Goal: Information Seeking & Learning: Learn about a topic

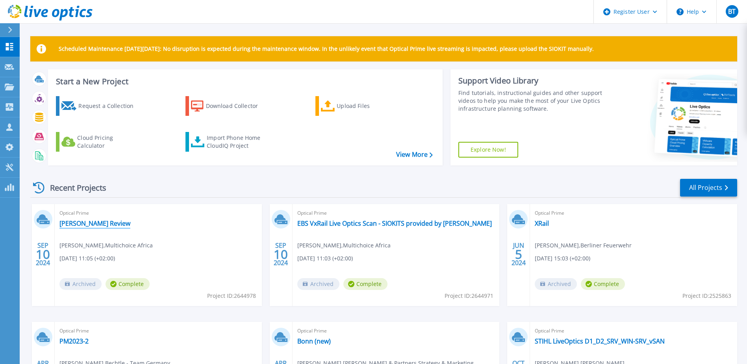
click at [107, 225] on link "Cedric-VxRail Review" at bounding box center [94, 223] width 71 height 8
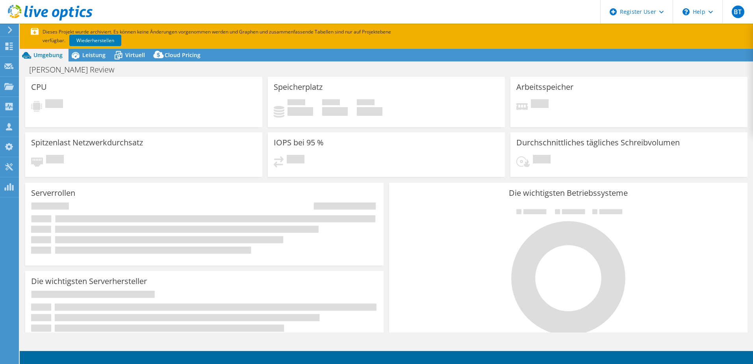
select select "USD"
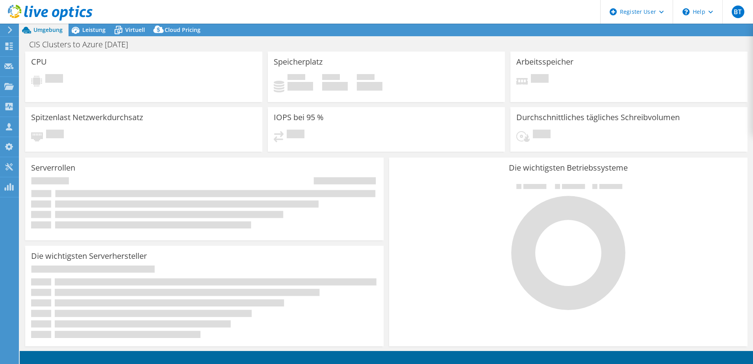
select select "EUFrankfurt"
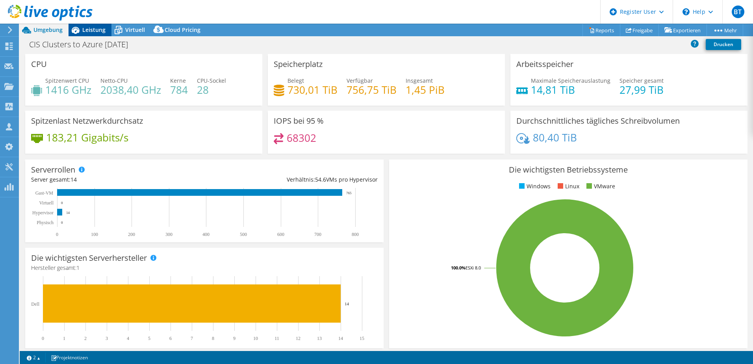
click at [96, 31] on span "Leistung" at bounding box center [93, 29] width 23 height 7
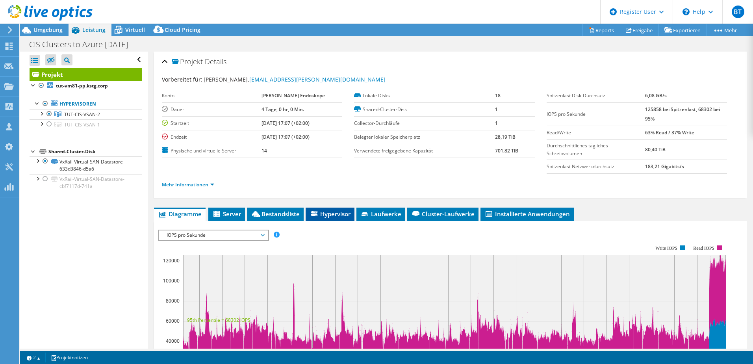
click at [339, 213] on span "Hypervisor" at bounding box center [329, 214] width 41 height 8
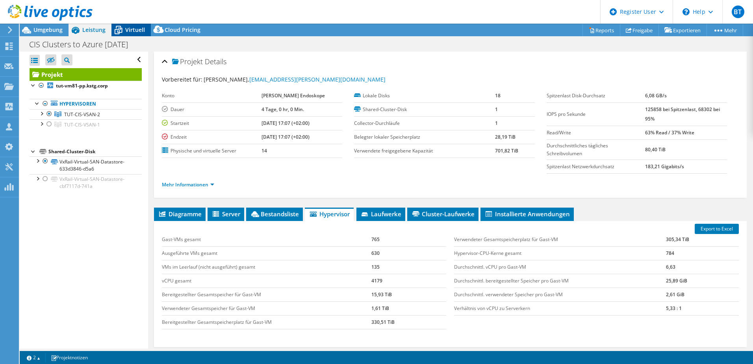
click at [115, 28] on icon at bounding box center [118, 30] width 14 height 14
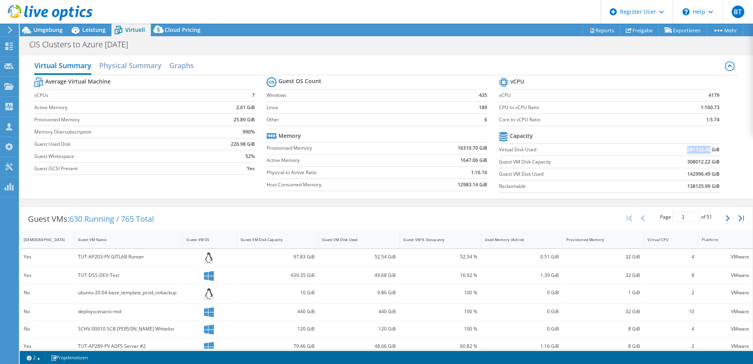
drag, startPoint x: 682, startPoint y: 150, endPoint x: 705, endPoint y: 152, distance: 23.3
click at [705, 152] on b "281122.48 GiB" at bounding box center [703, 150] width 32 height 8
click at [708, 188] on b "138125.99 GiB" at bounding box center [703, 186] width 32 height 8
click at [36, 34] on div "Umgebung" at bounding box center [44, 30] width 49 height 13
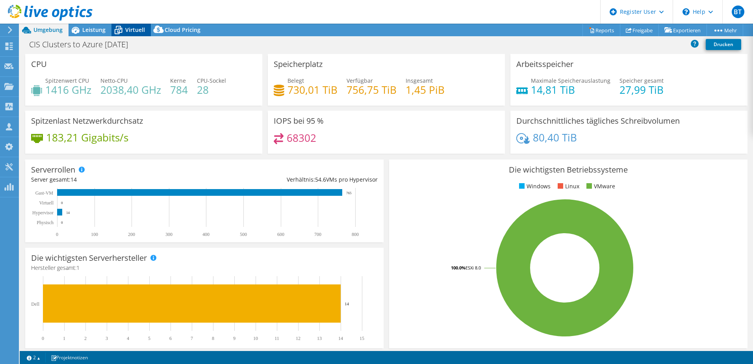
click at [119, 35] on icon at bounding box center [118, 30] width 14 height 14
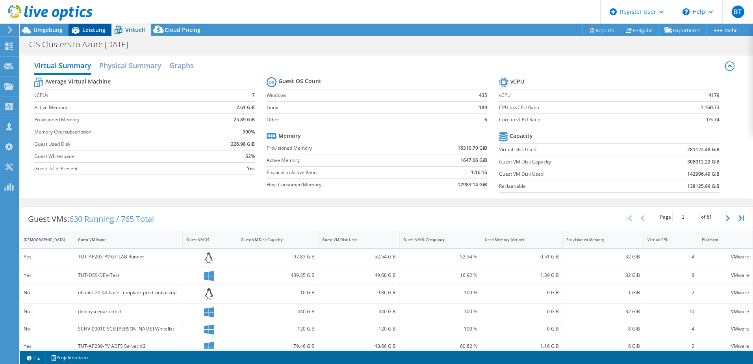
click at [74, 34] on icon at bounding box center [76, 30] width 14 height 14
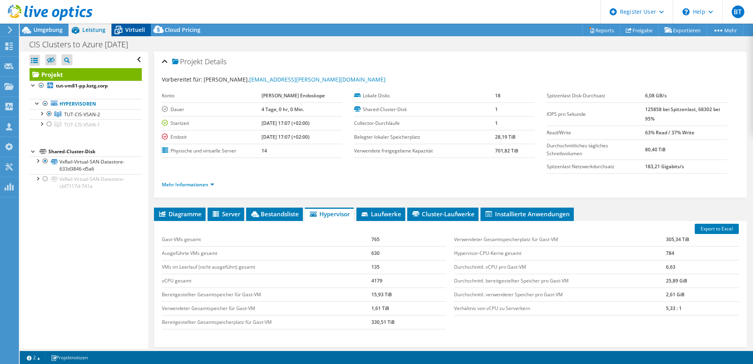
click at [133, 28] on span "Virtuell" at bounding box center [135, 29] width 20 height 7
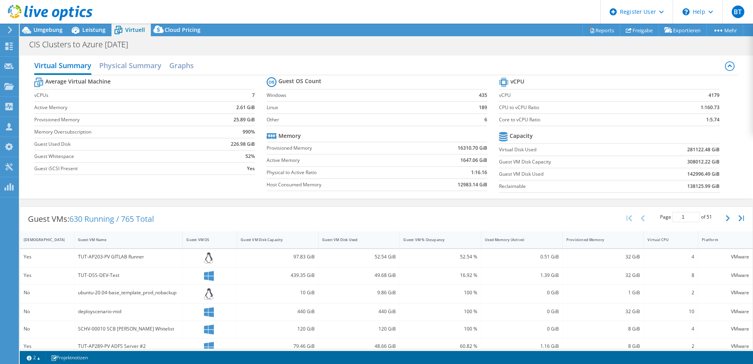
click at [45, 26] on div at bounding box center [46, 13] width 93 height 26
click at [45, 28] on span "Umgebung" at bounding box center [47, 29] width 29 height 7
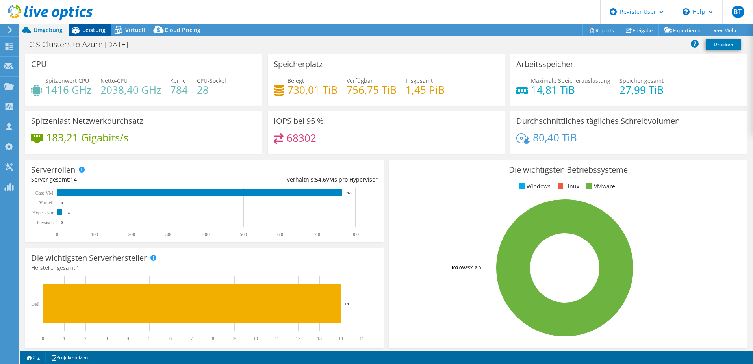
click at [99, 33] on span "Leistung" at bounding box center [93, 29] width 23 height 7
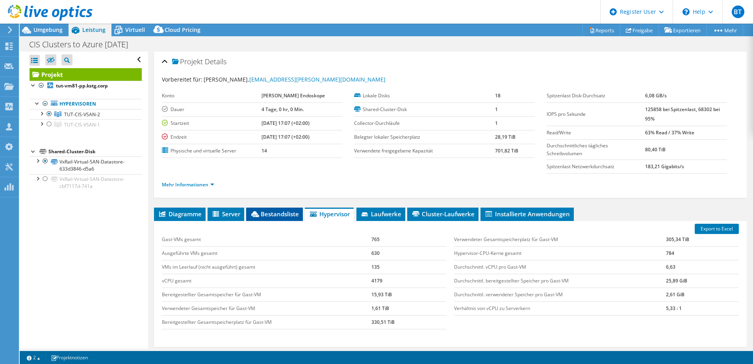
click at [261, 217] on span "Bestandsliste" at bounding box center [274, 214] width 49 height 8
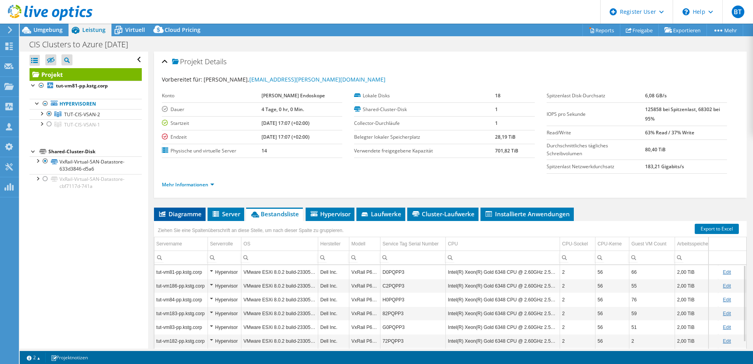
click at [190, 219] on li "Diagramme" at bounding box center [180, 214] width 52 height 13
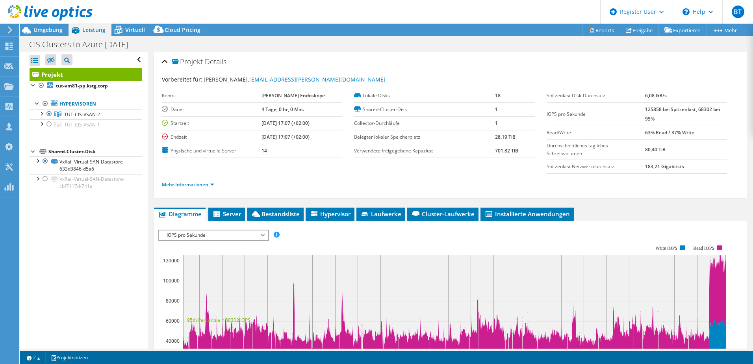
click at [192, 235] on span "IOPS pro Sekunde" at bounding box center [213, 234] width 101 height 9
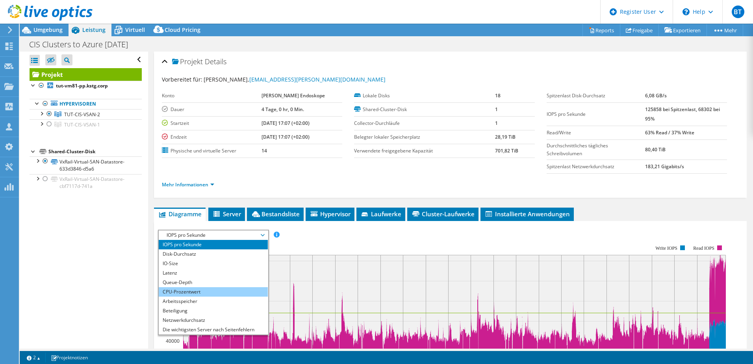
click at [198, 291] on li "CPU-Prozentwert" at bounding box center [213, 291] width 109 height 9
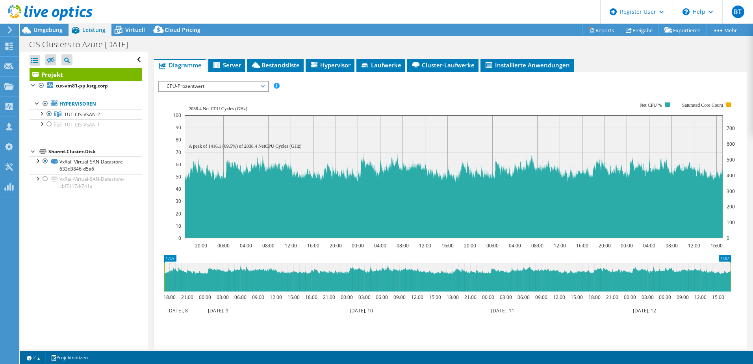
scroll to position [157, 0]
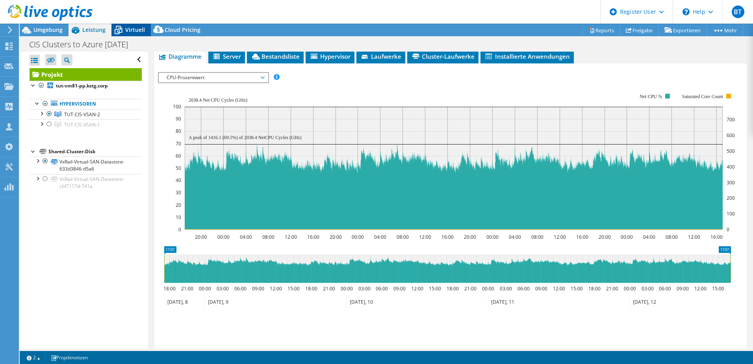
click at [127, 33] on span "Virtuell" at bounding box center [135, 29] width 20 height 7
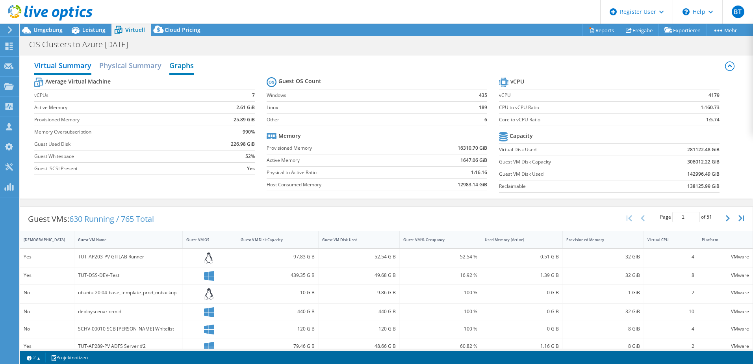
click at [173, 66] on h2 "Graphs" at bounding box center [181, 65] width 24 height 17
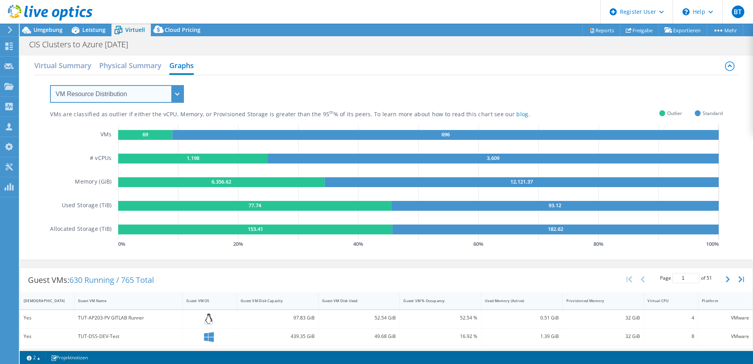
click at [157, 93] on select "VM Resource Distribution Provisioning Contrast Over Provisioning" at bounding box center [117, 94] width 134 height 18
select select "Over Provisioning"
click at [50, 85] on select "VM Resource Distribution Provisioning Contrast Over Provisioning" at bounding box center [117, 94] width 134 height 18
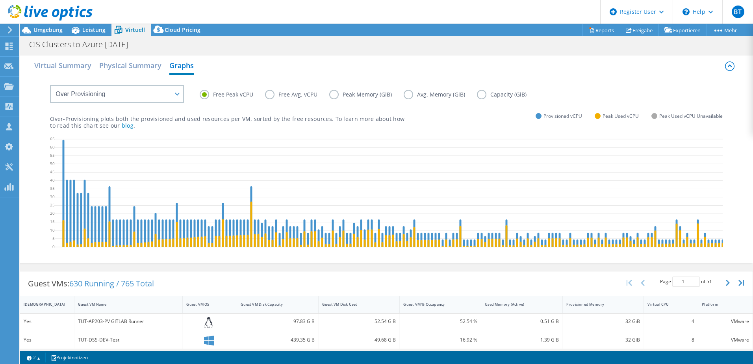
click at [270, 97] on label "Free Avg. vCPU" at bounding box center [297, 94] width 64 height 9
click at [0, 0] on input "Free Avg. vCPU" at bounding box center [0, 0] width 0 height 0
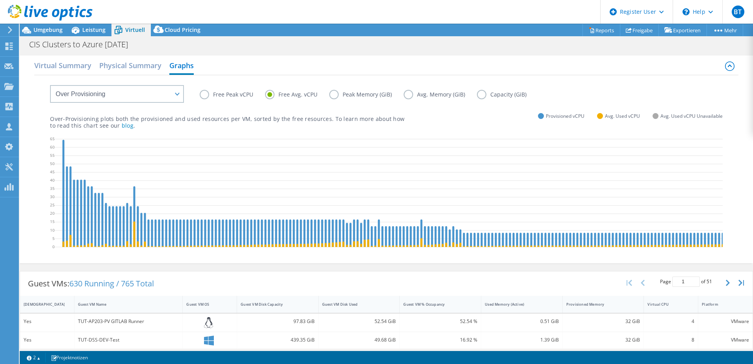
click at [215, 93] on label "Free Peak vCPU" at bounding box center [232, 94] width 65 height 9
click at [0, 0] on input "Free Peak vCPU" at bounding box center [0, 0] width 0 height 0
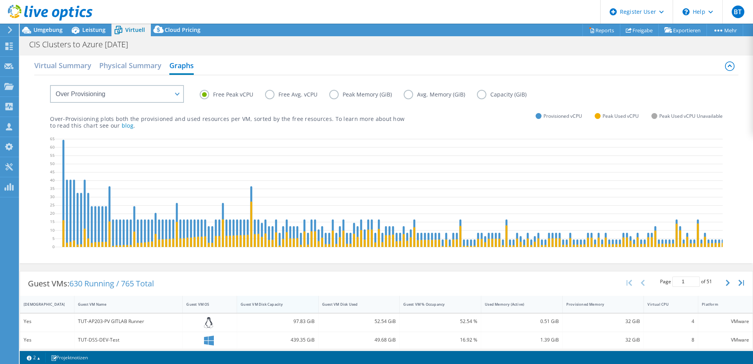
scroll to position [39, 0]
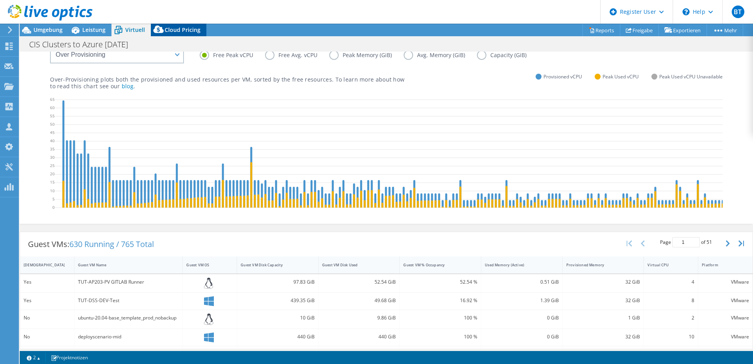
click at [176, 30] on span "Cloud Pricing" at bounding box center [183, 29] width 36 height 7
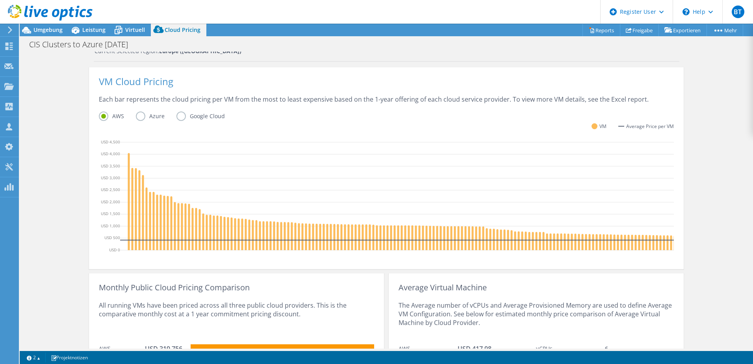
scroll to position [156, 0]
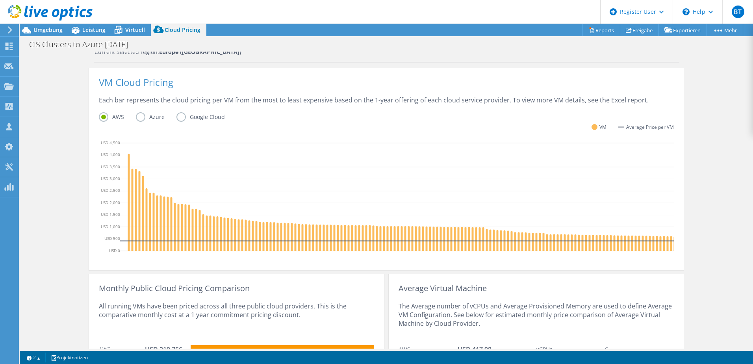
click at [136, 119] on label "Azure" at bounding box center [156, 116] width 41 height 9
click at [0, 0] on input "Azure" at bounding box center [0, 0] width 0 height 0
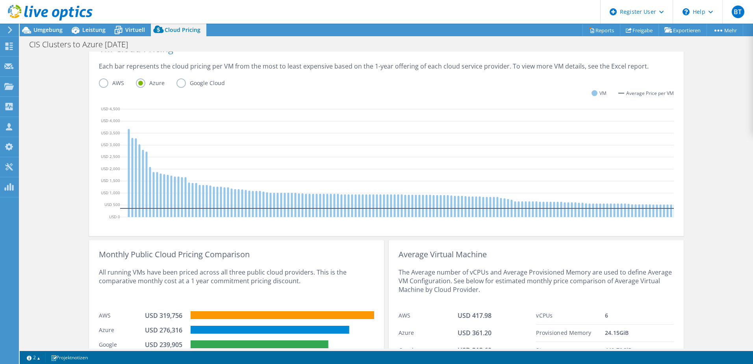
scroll to position [235, 0]
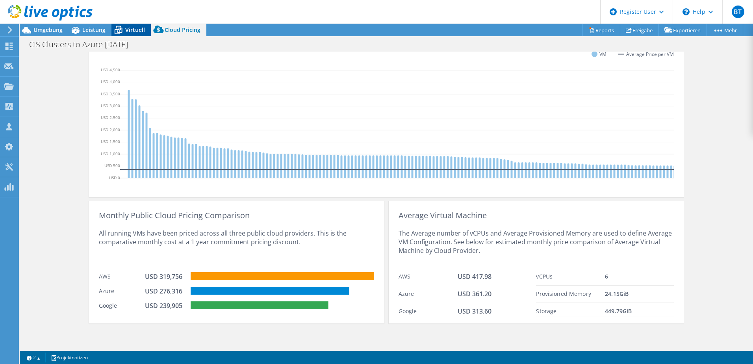
click at [133, 25] on div "Virtuell" at bounding box center [130, 30] width 39 height 13
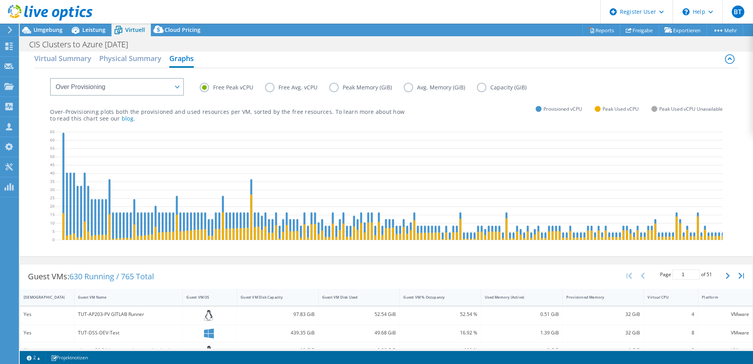
scroll to position [0, 0]
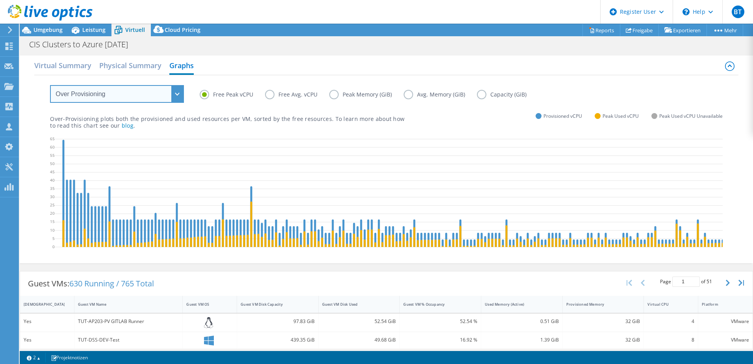
click at [139, 98] on select "VM Resource Distribution Provisioning Contrast Over Provisioning" at bounding box center [117, 94] width 134 height 18
click at [331, 97] on label "Peak Memory (GiB)" at bounding box center [366, 94] width 74 height 9
click at [0, 0] on input "Peak Memory (GiB)" at bounding box center [0, 0] width 0 height 0
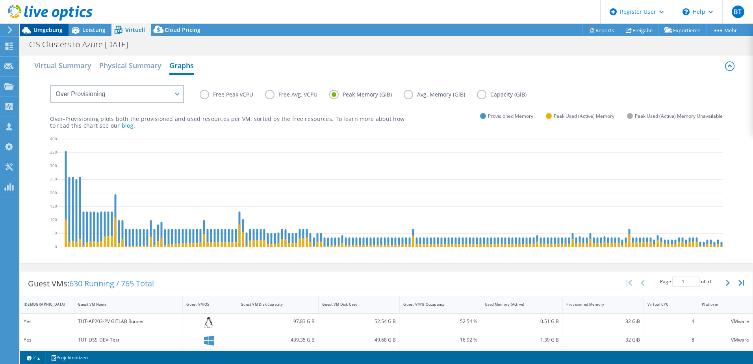
click at [54, 27] on span "Umgebung" at bounding box center [47, 29] width 29 height 7
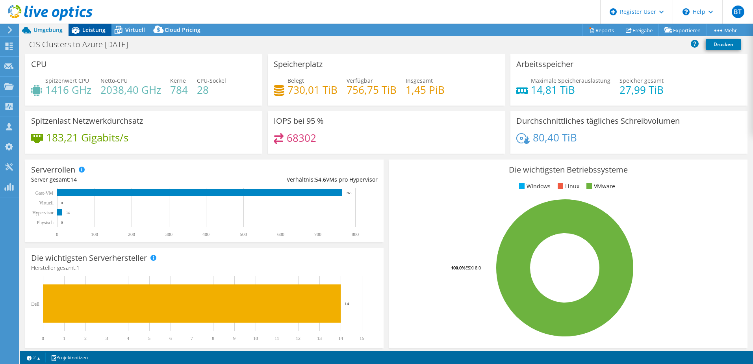
click at [93, 35] on div "Leistung" at bounding box center [90, 30] width 43 height 13
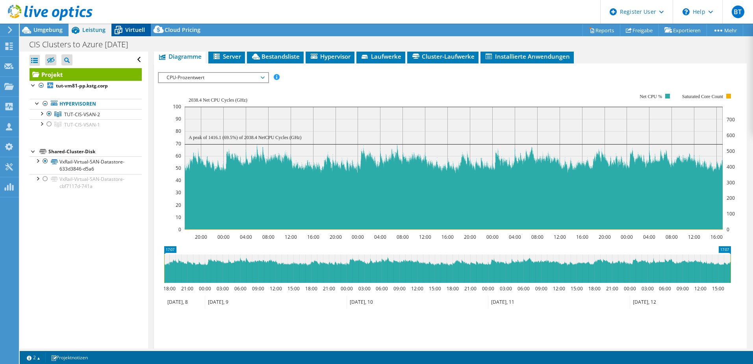
click at [128, 29] on span "Virtuell" at bounding box center [135, 29] width 20 height 7
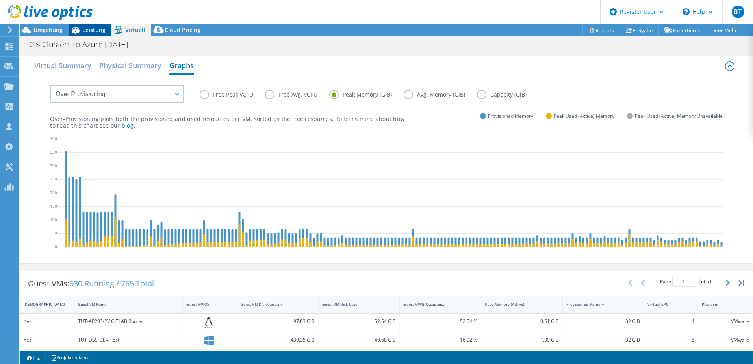
click at [85, 30] on span "Leistung" at bounding box center [93, 29] width 23 height 7
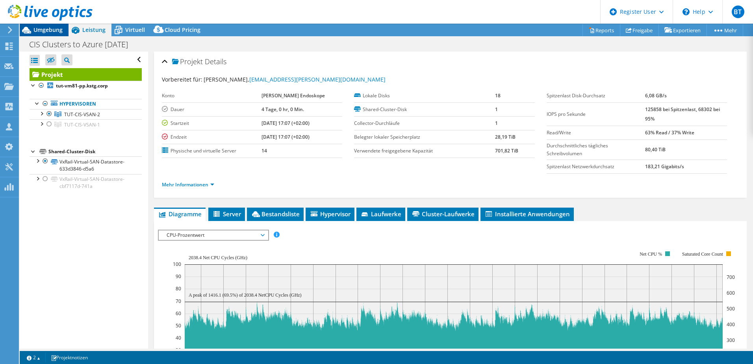
click at [48, 32] on span "Umgebung" at bounding box center [47, 29] width 29 height 7
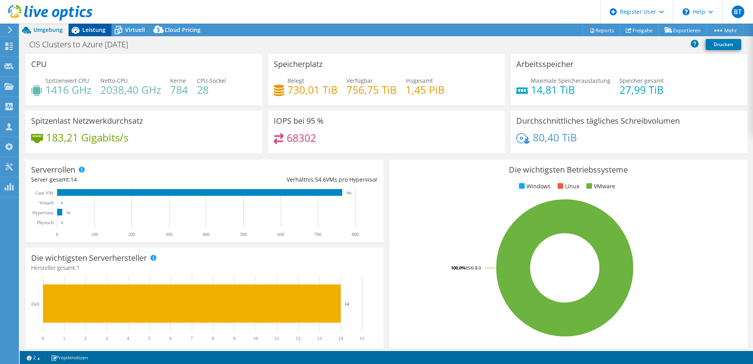
click at [100, 35] on div "Leistung" at bounding box center [90, 30] width 43 height 13
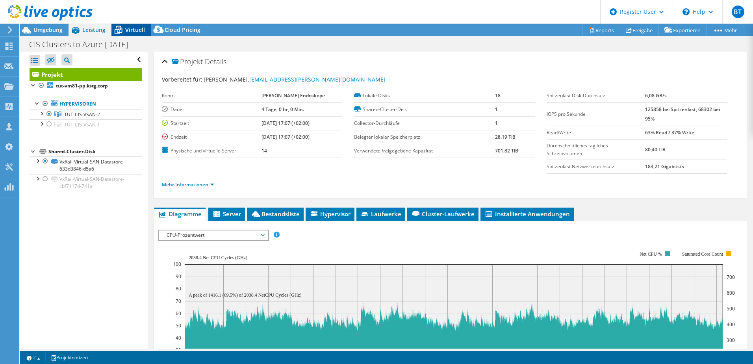
click at [126, 35] on div "Virtuell" at bounding box center [130, 30] width 39 height 13
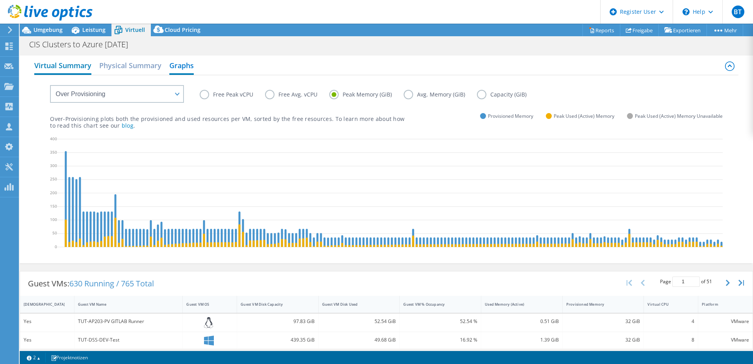
click at [56, 64] on h2 "Virtual Summary" at bounding box center [62, 65] width 57 height 17
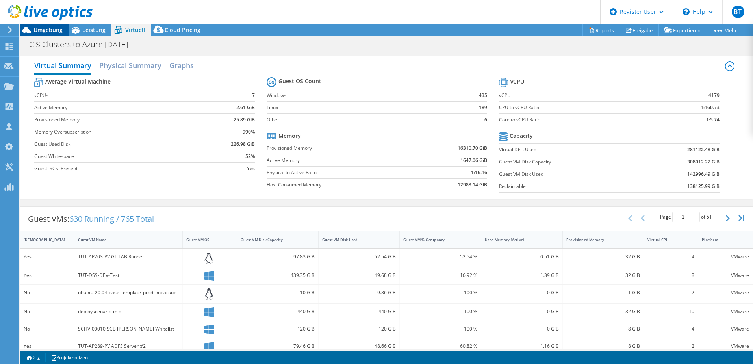
click at [50, 31] on span "Umgebung" at bounding box center [47, 29] width 29 height 7
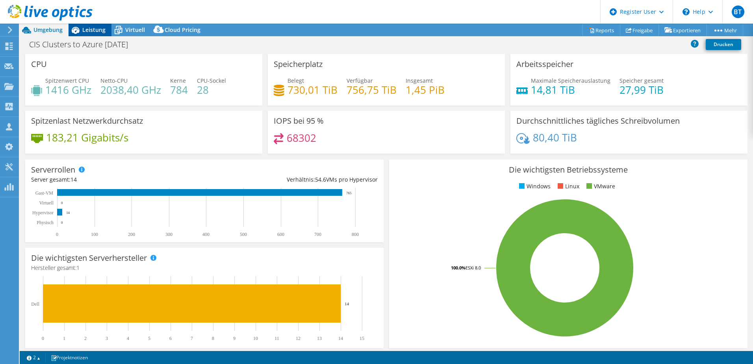
click at [95, 31] on span "Leistung" at bounding box center [93, 29] width 23 height 7
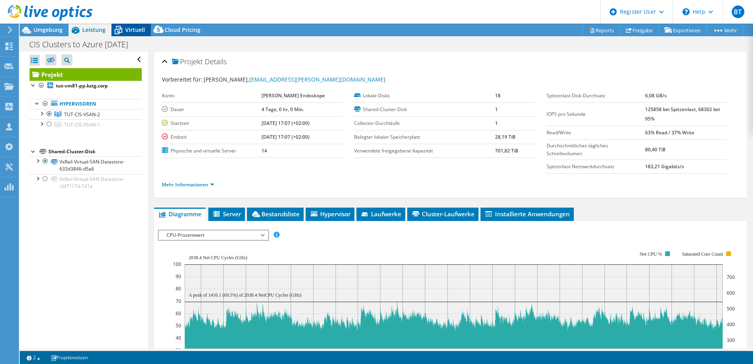
click at [125, 32] on span "Virtuell" at bounding box center [135, 29] width 20 height 7
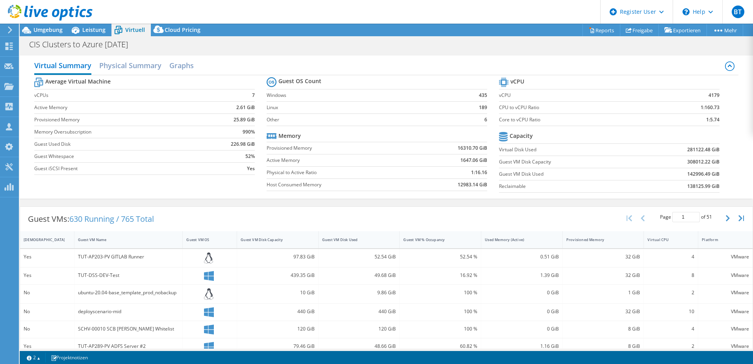
click at [739, 135] on div "Virtual Summary Physical Summary Graphs Average Virtual Machine vCPUs 7 Active …" at bounding box center [386, 127] width 733 height 143
click at [95, 26] on span "Leistung" at bounding box center [93, 29] width 23 height 7
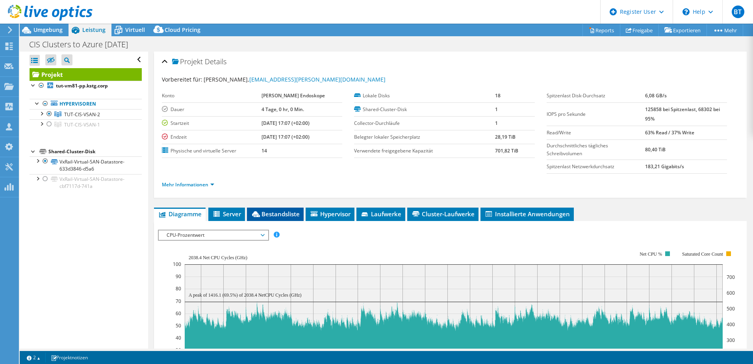
click at [289, 216] on span "Bestandsliste" at bounding box center [275, 214] width 49 height 8
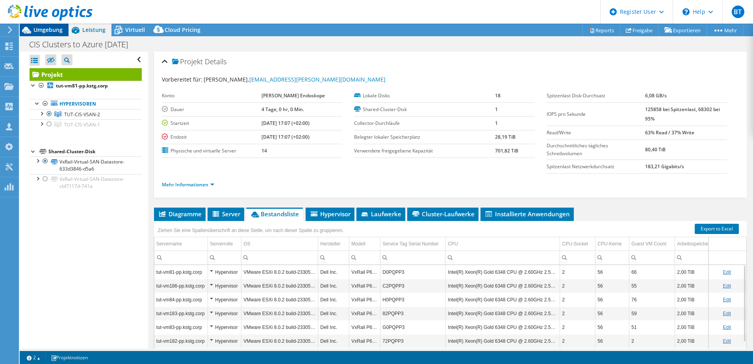
click at [56, 35] on div "Umgebung" at bounding box center [44, 30] width 49 height 13
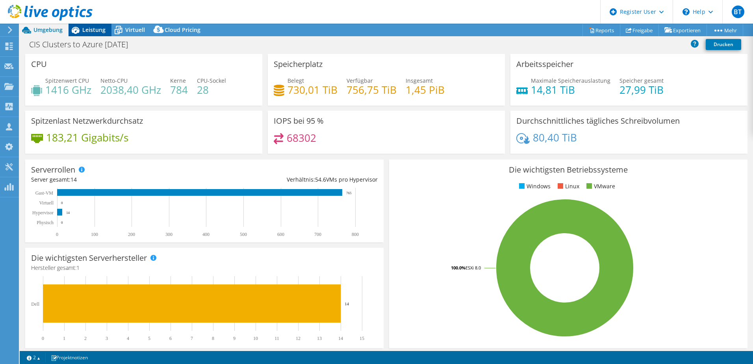
click at [98, 34] on div "Leistung" at bounding box center [90, 30] width 43 height 13
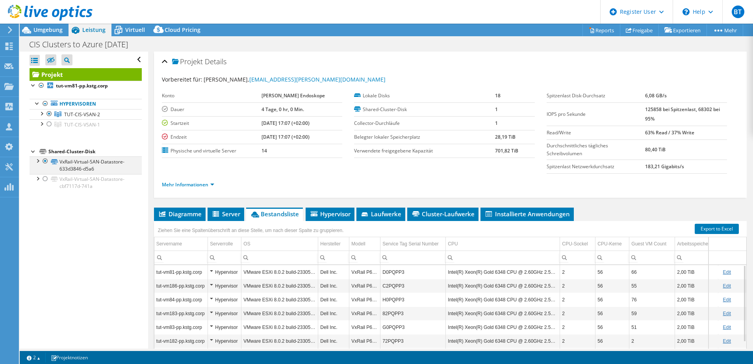
click at [37, 161] on div at bounding box center [37, 160] width 8 height 8
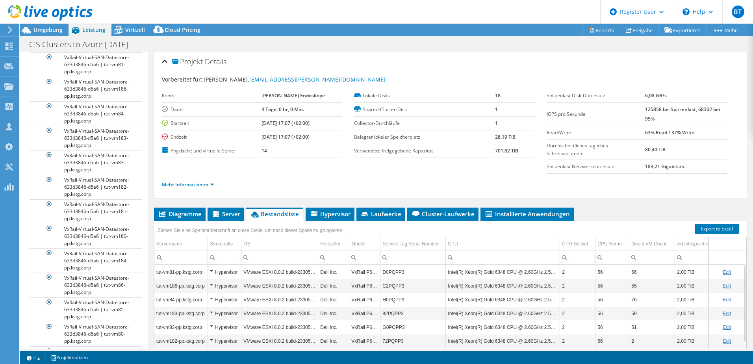
scroll to position [77, 0]
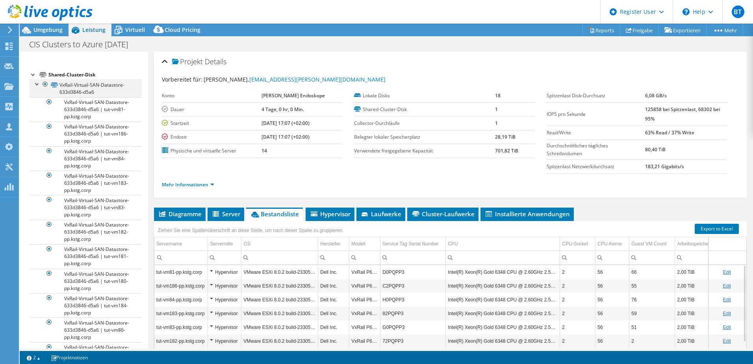
click at [34, 85] on div at bounding box center [37, 84] width 8 height 8
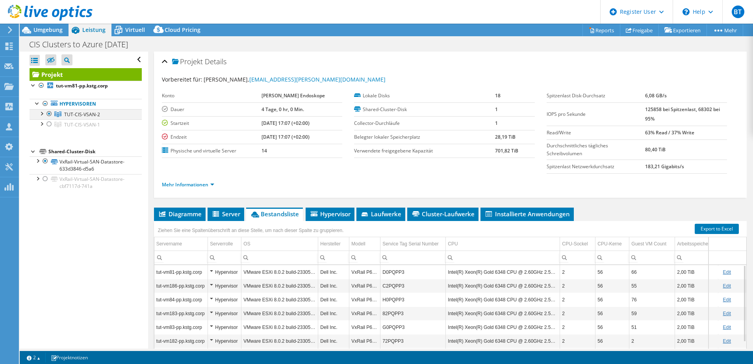
click at [41, 116] on div at bounding box center [41, 113] width 8 height 8
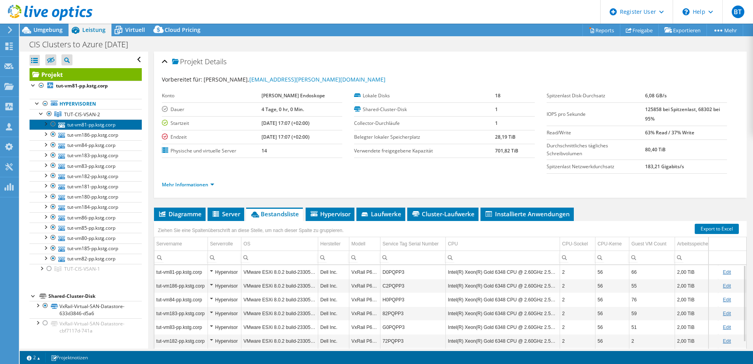
click at [47, 128] on link "tut-vm81-pp.kstg.corp" at bounding box center [86, 124] width 112 height 10
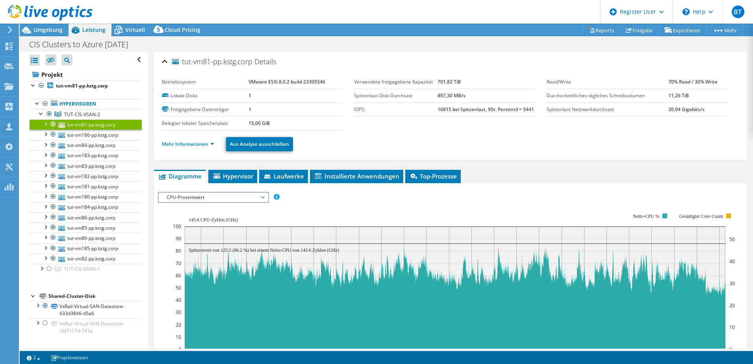
click at [46, 126] on div at bounding box center [45, 123] width 8 height 8
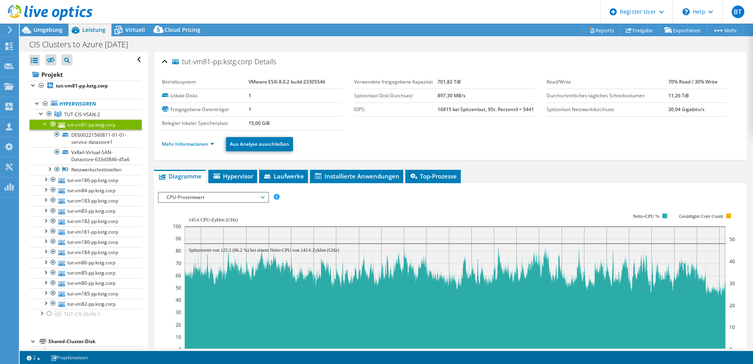
click at [43, 124] on div at bounding box center [45, 123] width 8 height 8
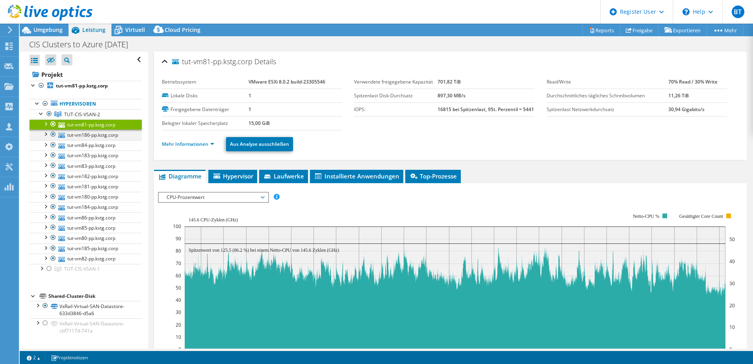
click at [45, 136] on div at bounding box center [45, 134] width 8 height 8
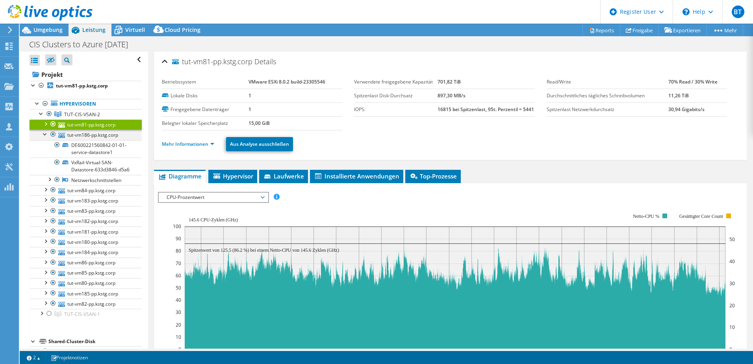
click at [45, 136] on div at bounding box center [45, 134] width 8 height 8
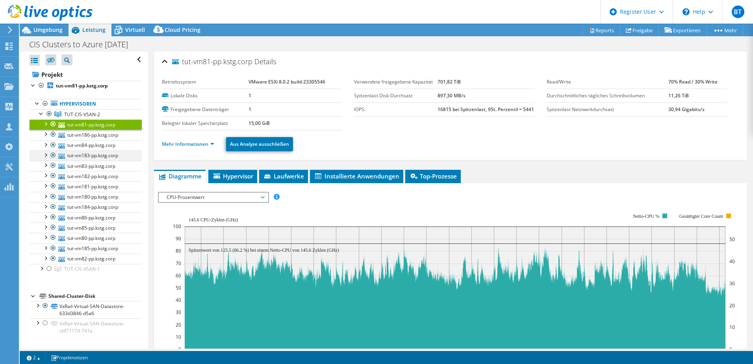
click at [47, 156] on div at bounding box center [45, 154] width 8 height 8
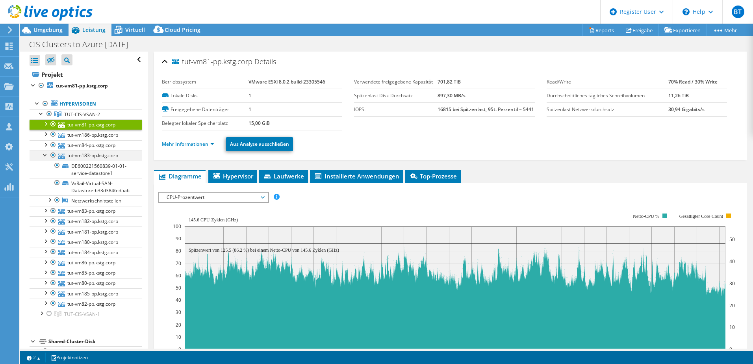
click at [47, 156] on div at bounding box center [45, 154] width 8 height 8
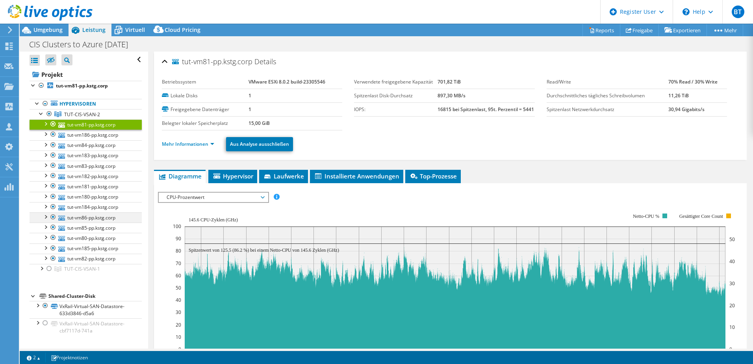
click at [44, 217] on div at bounding box center [45, 216] width 8 height 8
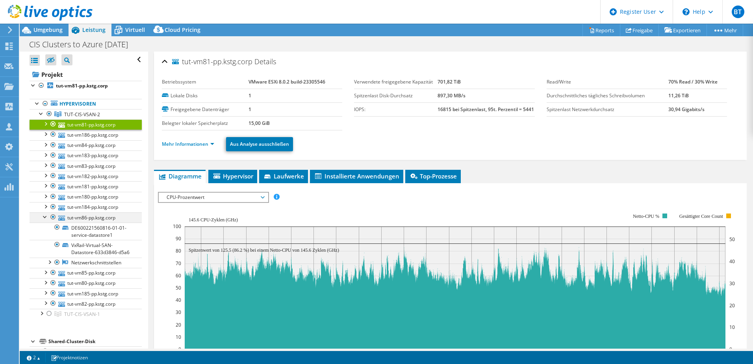
click at [44, 217] on div at bounding box center [45, 216] width 8 height 8
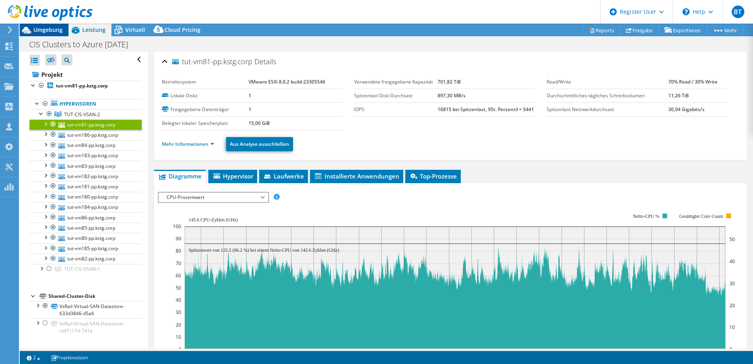
click at [63, 31] on div "Umgebung" at bounding box center [44, 30] width 49 height 13
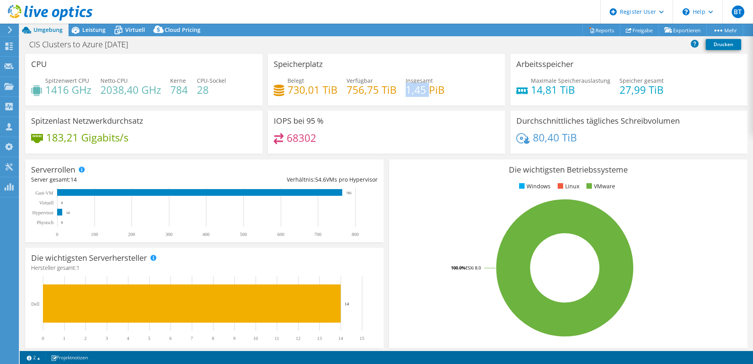
drag, startPoint x: 403, startPoint y: 92, endPoint x: 427, endPoint y: 92, distance: 24.0
click at [427, 92] on h4 "1,45 PiB" at bounding box center [425, 89] width 39 height 9
drag, startPoint x: 287, startPoint y: 91, endPoint x: 315, endPoint y: 94, distance: 27.7
click at [315, 94] on h4 "730,01 TiB" at bounding box center [312, 89] width 50 height 9
drag, startPoint x: 315, startPoint y: 94, endPoint x: 344, endPoint y: 96, distance: 29.6
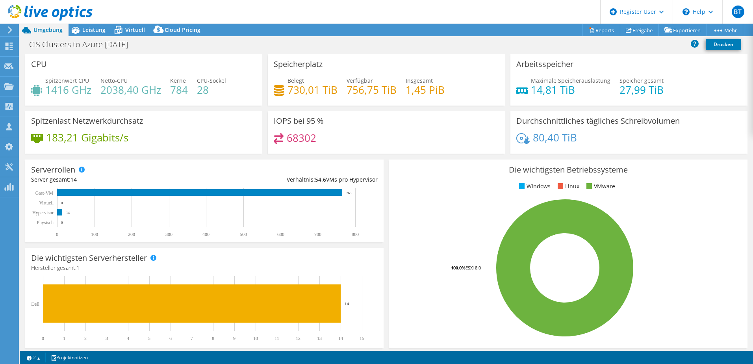
click at [346, 94] on h4 "756,75 TiB" at bounding box center [371, 89] width 50 height 9
drag, startPoint x: 345, startPoint y: 91, endPoint x: 391, endPoint y: 96, distance: 47.2
click at [391, 94] on h4 "756,75 TiB" at bounding box center [371, 89] width 50 height 9
drag, startPoint x: 391, startPoint y: 96, endPoint x: 359, endPoint y: 100, distance: 32.5
click at [359, 100] on div "Belegt 730,01 TiB Verfügbar 756,75 TiB Insgesamt 1,45 PiB" at bounding box center [386, 89] width 225 height 26
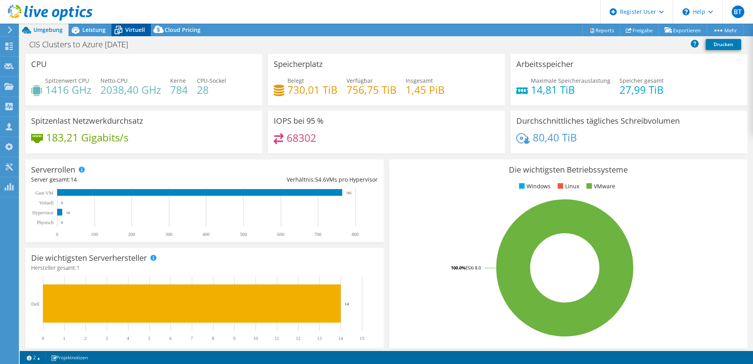
click at [130, 30] on span "Virtuell" at bounding box center [135, 29] width 20 height 7
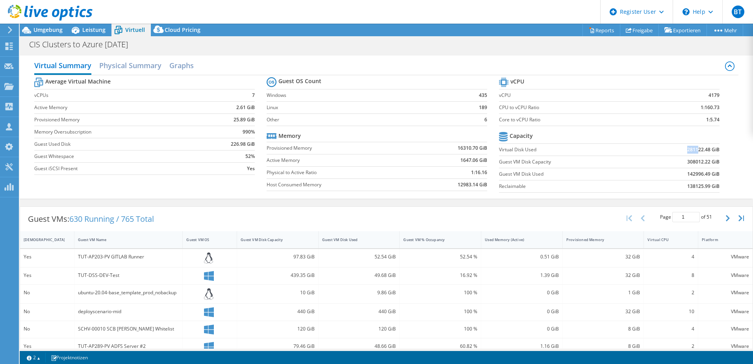
drag, startPoint x: 680, startPoint y: 150, endPoint x: 693, endPoint y: 150, distance: 13.8
click at [693, 150] on td "281122.48 GiB" at bounding box center [679, 149] width 81 height 12
drag, startPoint x: 693, startPoint y: 150, endPoint x: 724, endPoint y: 181, distance: 43.7
click at [724, 181] on section "vCPU vCPU 4179 CPU to vCPU Ratio 1:160.73 Core to vCPU Ratio 1:5.74 Capacity Vi…" at bounding box center [615, 136] width 232 height 121
drag, startPoint x: 680, startPoint y: 170, endPoint x: 694, endPoint y: 173, distance: 14.5
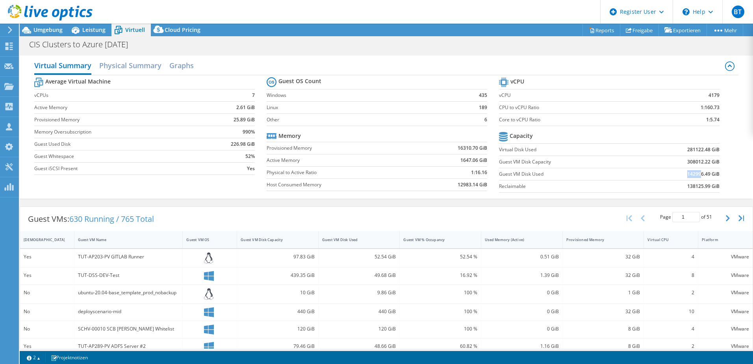
click at [694, 173] on td "142996.49 GiB" at bounding box center [679, 174] width 81 height 12
drag, startPoint x: 694, startPoint y: 173, endPoint x: 732, endPoint y: 180, distance: 37.9
click at [732, 180] on div "Average Virtual Machine vCPUs 7 Active Memory 2.61 GiB Provisioned Memory 25.89…" at bounding box center [386, 135] width 704 height 121
drag, startPoint x: 671, startPoint y: 172, endPoint x: 716, endPoint y: 178, distance: 45.6
click at [716, 178] on section "vCPU vCPU 4179 CPU to vCPU Ratio 1:160.73 Core to vCPU Ratio 1:5.74 Capacity Vi…" at bounding box center [615, 136] width 232 height 121
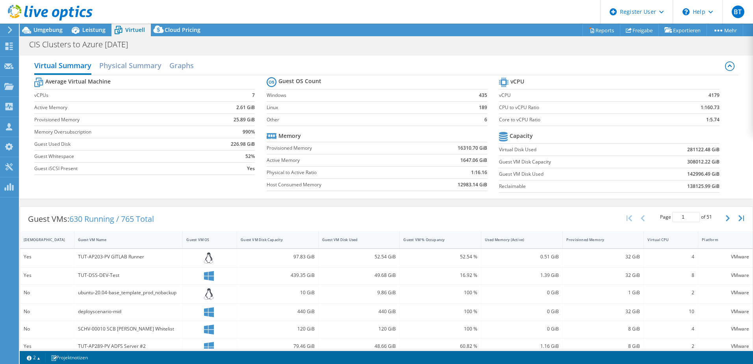
drag, startPoint x: 716, startPoint y: 178, endPoint x: 691, endPoint y: 150, distance: 37.6
click at [692, 152] on b "281122.48 GiB" at bounding box center [703, 150] width 32 height 8
drag, startPoint x: 683, startPoint y: 149, endPoint x: 712, endPoint y: 149, distance: 29.5
click at [712, 149] on b "281122.48 GiB" at bounding box center [703, 150] width 32 height 8
drag, startPoint x: 712, startPoint y: 149, endPoint x: 731, endPoint y: 175, distance: 31.8
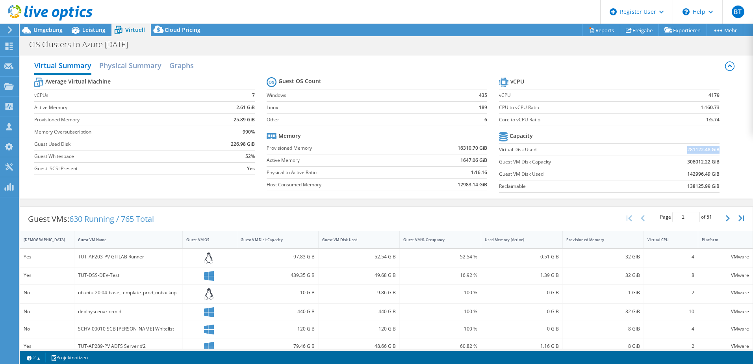
click at [731, 175] on div "Average Virtual Machine vCPUs 7 Active Memory 2.61 GiB Provisioned Memory 25.89…" at bounding box center [386, 135] width 704 height 121
drag, startPoint x: 682, startPoint y: 152, endPoint x: 689, endPoint y: 152, distance: 7.9
click at [689, 152] on b "281122.48 GiB" at bounding box center [703, 150] width 32 height 8
drag, startPoint x: 689, startPoint y: 152, endPoint x: 729, endPoint y: 168, distance: 43.1
click at [729, 168] on div "Average Virtual Machine vCPUs 7 Active Memory 2.61 GiB Provisioned Memory 25.89…" at bounding box center [386, 135] width 704 height 121
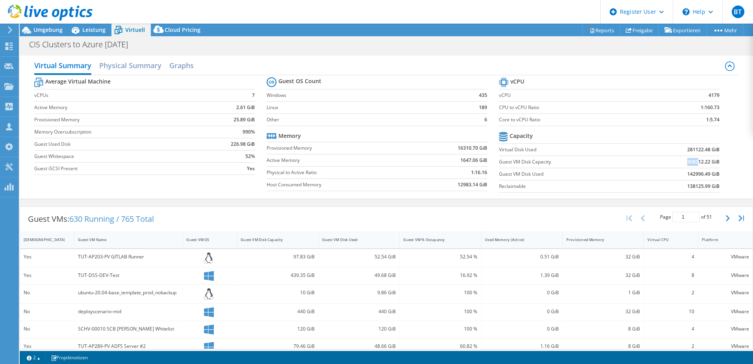
drag, startPoint x: 680, startPoint y: 163, endPoint x: 693, endPoint y: 164, distance: 12.6
click at [693, 164] on td "308012.22 GiB" at bounding box center [679, 162] width 81 height 12
click at [61, 34] on div "Umgebung" at bounding box center [44, 30] width 49 height 13
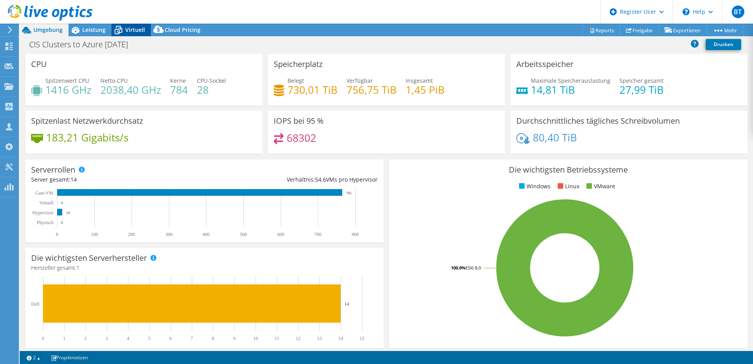
click at [129, 31] on span "Virtuell" at bounding box center [135, 29] width 20 height 7
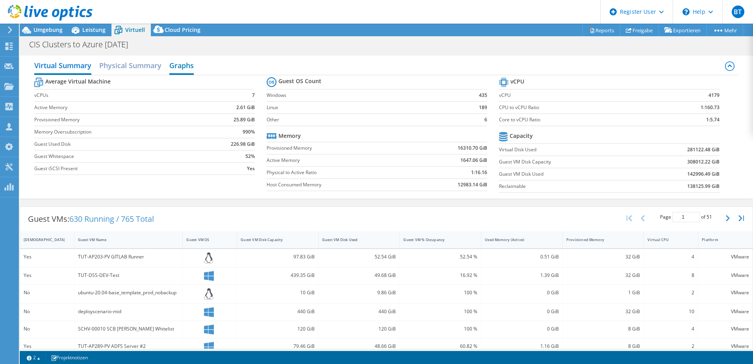
click at [183, 67] on h2 "Graphs" at bounding box center [181, 65] width 24 height 17
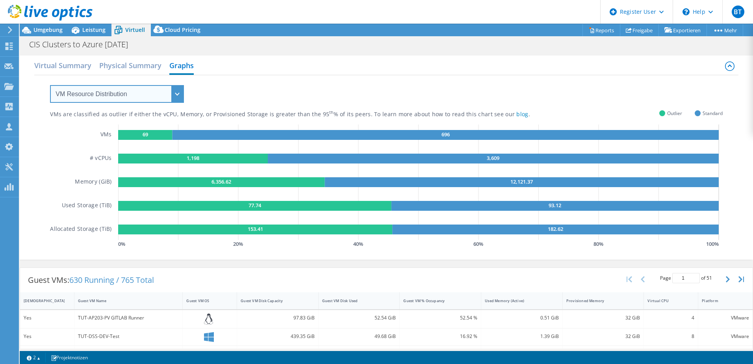
click at [168, 92] on select "VM Resource Distribution Provisioning Contrast Over Provisioning" at bounding box center [117, 94] width 134 height 18
select select "Over Provisioning"
click at [50, 85] on select "VM Resource Distribution Provisioning Contrast Over Provisioning" at bounding box center [117, 94] width 134 height 18
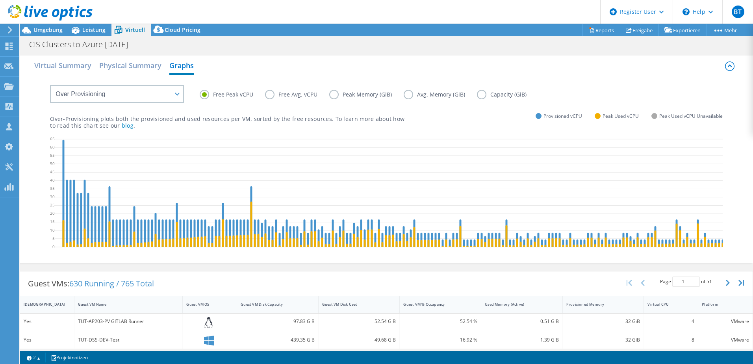
click at [334, 96] on label "Peak Memory (GiB)" at bounding box center [366, 94] width 74 height 9
click at [0, 0] on input "Peak Memory (GiB)" at bounding box center [0, 0] width 0 height 0
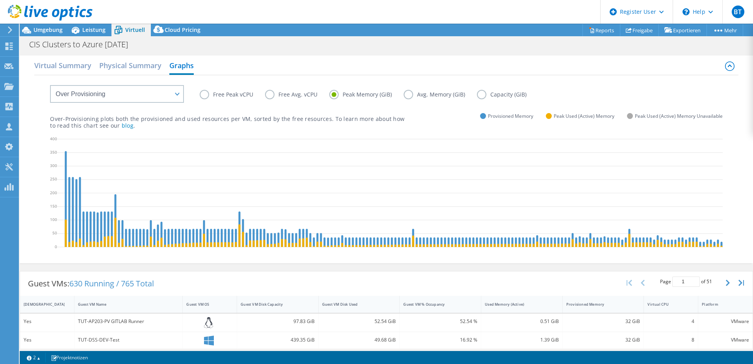
click at [200, 97] on label "Free Peak vCPU" at bounding box center [232, 94] width 65 height 9
click at [0, 0] on input "Free Peak vCPU" at bounding box center [0, 0] width 0 height 0
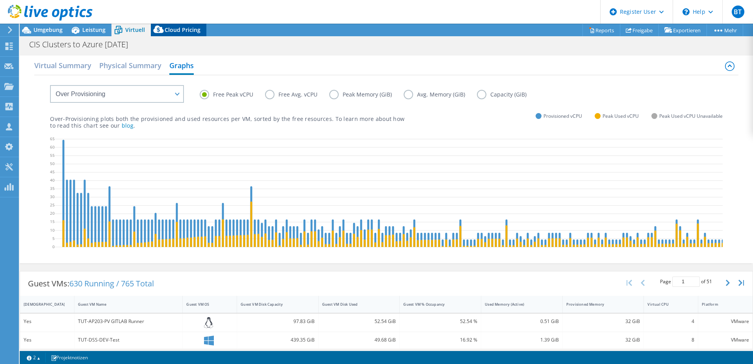
click at [182, 32] on span "Cloud Pricing" at bounding box center [183, 29] width 36 height 7
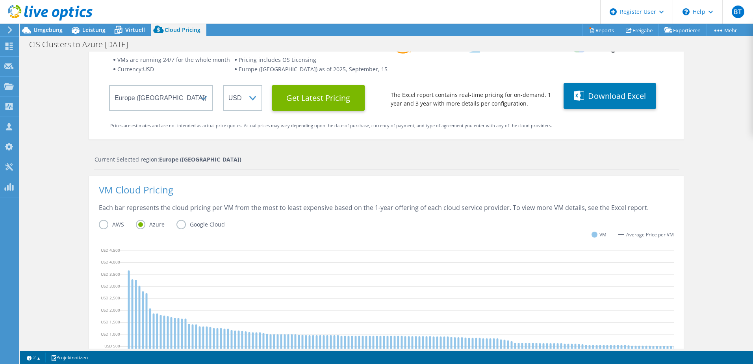
scroll to position [79, 0]
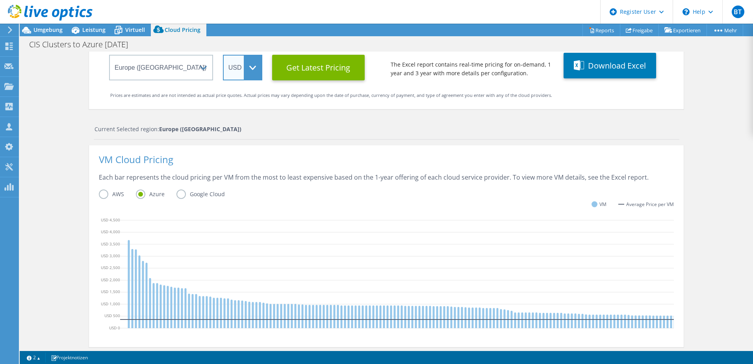
click at [250, 75] on select "ARS AUD BRL CAD CHF CLP CNY DKK EUR GBP HKD HUF INR JPY MXN MYR NOK NZD PEN SEK…" at bounding box center [242, 68] width 39 height 26
select select "EUR"
click at [223, 55] on select "ARS AUD BRL CAD CHF CLP CNY DKK EUR GBP HKD HUF INR JPY MXN MYR NOK NZD PEN SEK…" at bounding box center [242, 68] width 39 height 26
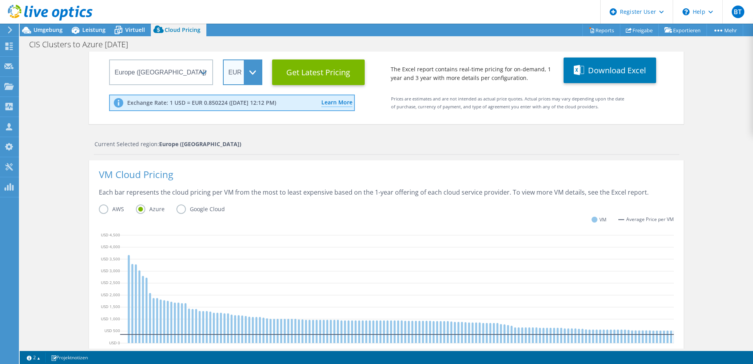
scroll to position [48, 0]
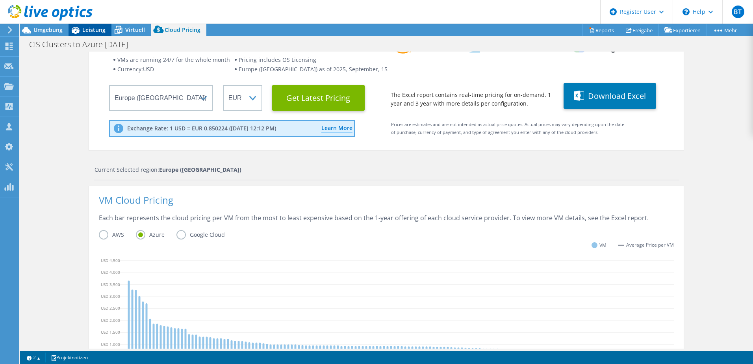
click at [97, 29] on span "Leistung" at bounding box center [93, 29] width 23 height 7
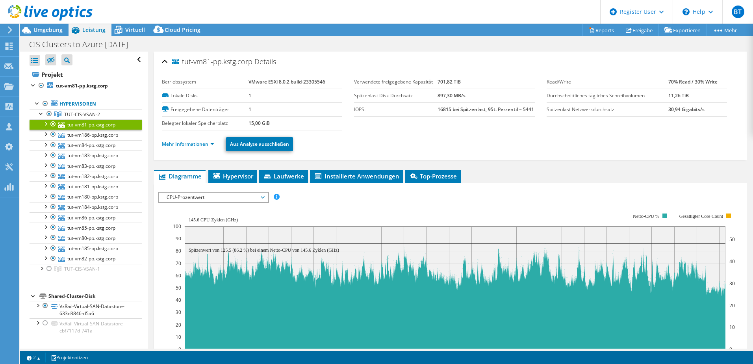
scroll to position [0, 0]
click at [66, 88] on b "tut-vm81-pp.kstg.corp" at bounding box center [82, 85] width 52 height 7
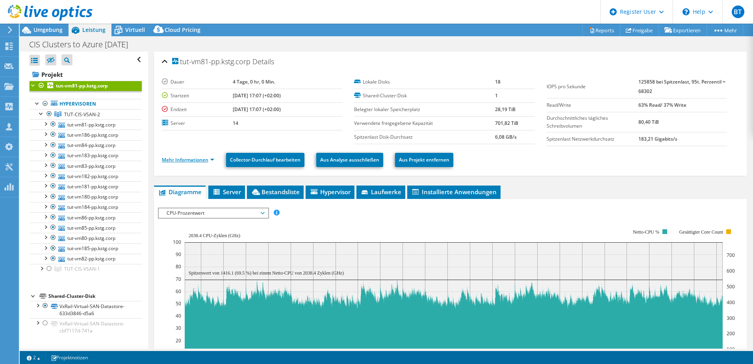
click at [184, 161] on link "Mehr Informationen" at bounding box center [188, 159] width 52 height 7
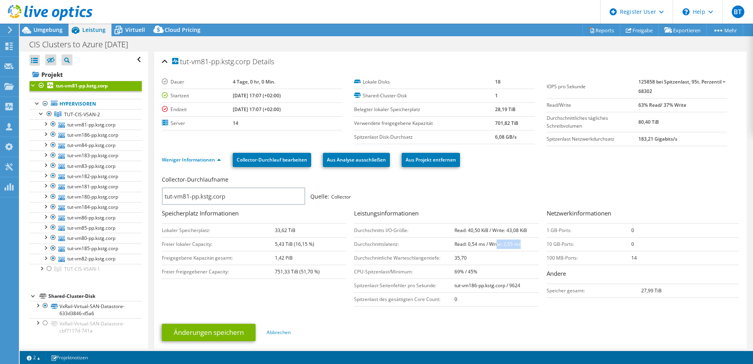
drag, startPoint x: 519, startPoint y: 244, endPoint x: 493, endPoint y: 246, distance: 26.1
click at [493, 246] on td "Read: 0,54 ms / Write: 2,55 ms" at bounding box center [496, 244] width 84 height 14
drag, startPoint x: 493, startPoint y: 246, endPoint x: 511, endPoint y: 259, distance: 21.8
click at [511, 259] on td "35,70" at bounding box center [496, 258] width 84 height 14
drag, startPoint x: 354, startPoint y: 258, endPoint x: 476, endPoint y: 263, distance: 121.8
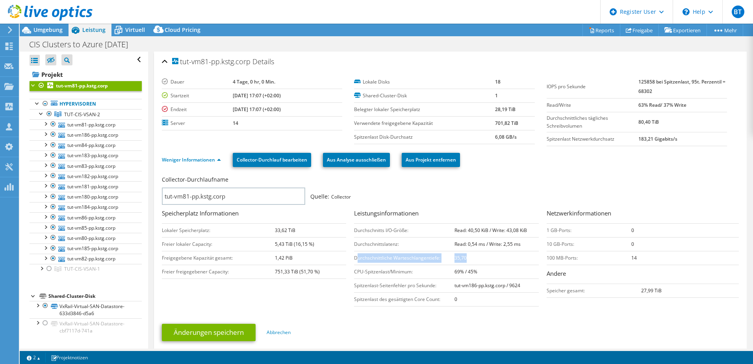
click at [476, 263] on tr "Durchschnittliche Warteschlangentiefe: 35,70" at bounding box center [446, 258] width 184 height 14
drag, startPoint x: 476, startPoint y: 263, endPoint x: 500, endPoint y: 315, distance: 58.1
click at [500, 315] on form "Collector-Durchlaufname tut-vm81-pp.kstg.corp Quelle: Collector Speicherplatz I…" at bounding box center [450, 261] width 577 height 174
click at [33, 30] on icon at bounding box center [27, 30] width 14 height 14
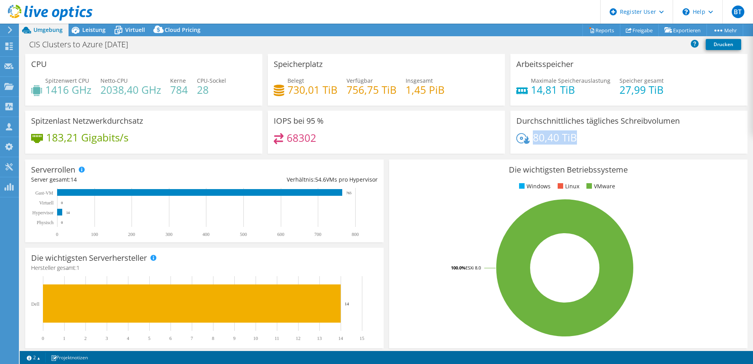
drag, startPoint x: 529, startPoint y: 134, endPoint x: 587, endPoint y: 142, distance: 58.0
click at [587, 142] on div "80,40 TiB" at bounding box center [628, 141] width 225 height 17
drag, startPoint x: 101, startPoint y: 88, endPoint x: 156, endPoint y: 98, distance: 56.1
click at [156, 98] on div "Spitzenwert CPU 1416 GHz Netto-CPU 2038,40 GHz Kerne 784 CPU-Sockel 28" at bounding box center [143, 89] width 225 height 26
click at [96, 145] on div "183,21 Gigabits/s" at bounding box center [143, 141] width 225 height 17
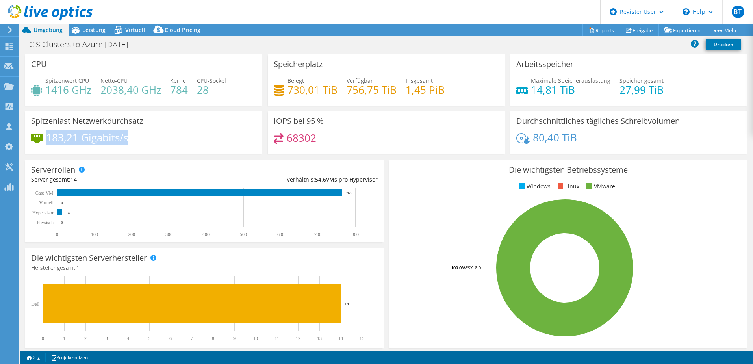
drag, startPoint x: 48, startPoint y: 140, endPoint x: 135, endPoint y: 141, distance: 87.0
click at [135, 141] on div "183,21 Gigabits/s" at bounding box center [143, 141] width 225 height 17
drag, startPoint x: 135, startPoint y: 141, endPoint x: 107, endPoint y: 159, distance: 33.6
click at [107, 159] on div "Serverrollen Physische Server repräsentieren Bare-Metal-Server, die Ziel des Co…" at bounding box center [204, 200] width 358 height 83
click at [94, 32] on span "Leistung" at bounding box center [93, 29] width 23 height 7
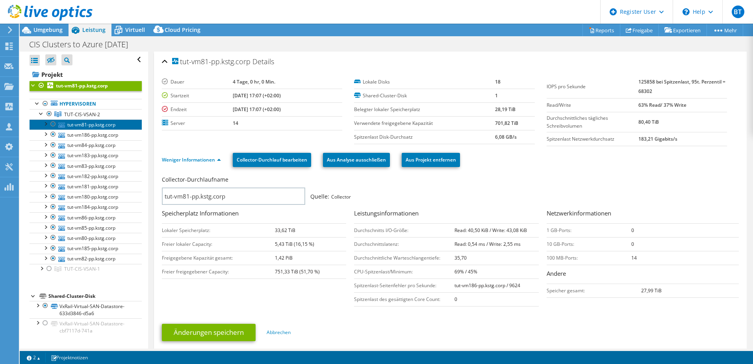
click at [87, 124] on link "tut-vm81-pp.kstg.corp" at bounding box center [86, 124] width 112 height 10
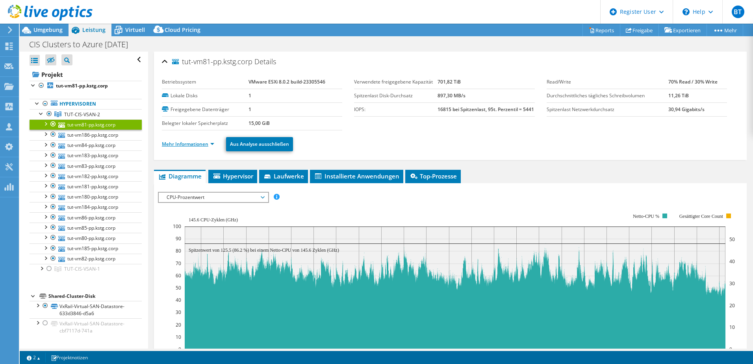
click at [188, 147] on link "Mehr Informationen" at bounding box center [188, 144] width 52 height 7
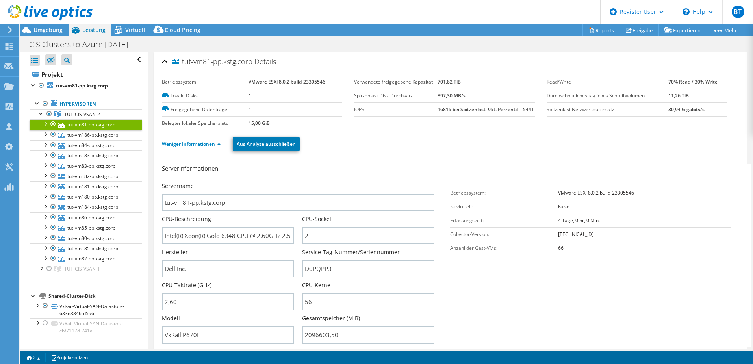
click at [46, 124] on div at bounding box center [45, 123] width 8 height 8
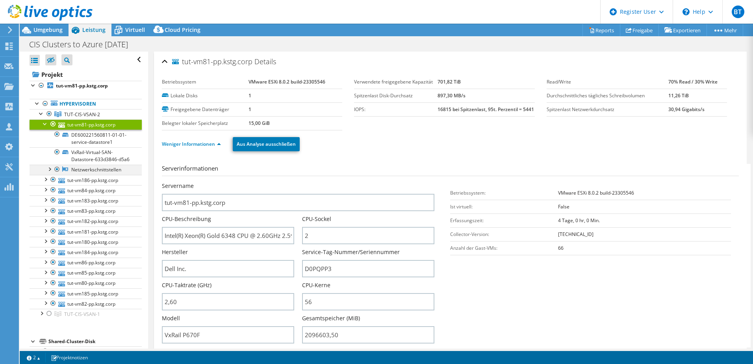
click at [50, 172] on div at bounding box center [49, 169] width 8 height 8
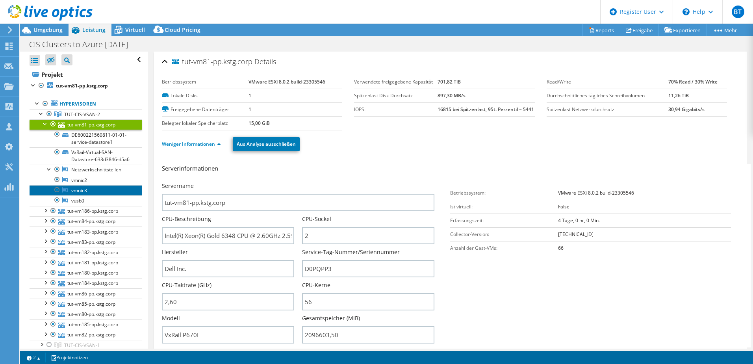
click at [98, 192] on link "vmnic3" at bounding box center [86, 190] width 112 height 10
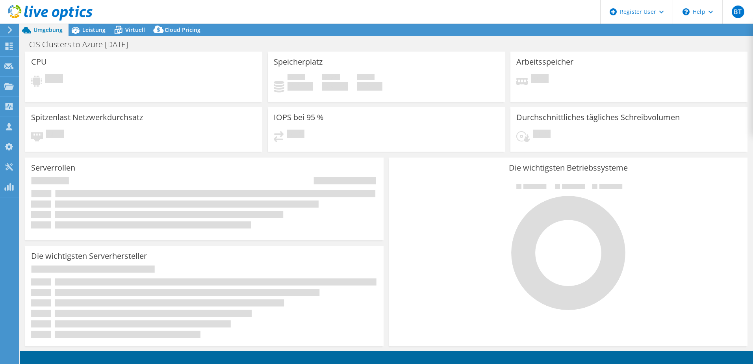
select select "EUFrankfurt"
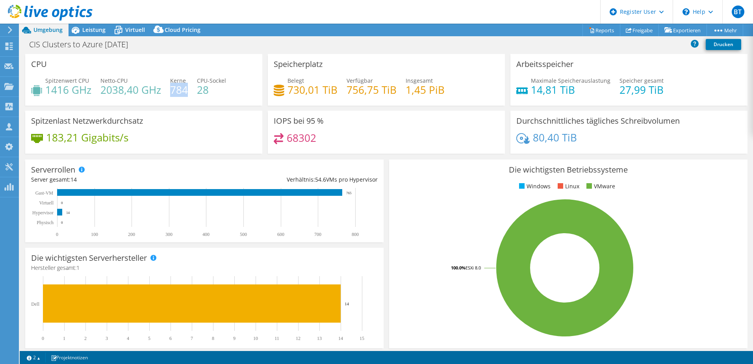
drag, startPoint x: 172, startPoint y: 92, endPoint x: 185, endPoint y: 91, distance: 13.4
click at [185, 91] on h4 "784" at bounding box center [179, 89] width 18 height 9
drag, startPoint x: 533, startPoint y: 90, endPoint x: 557, endPoint y: 92, distance: 24.1
click at [557, 92] on h4 "14,81 TiB" at bounding box center [571, 89] width 80 height 9
click at [82, 28] on icon at bounding box center [76, 30] width 14 height 14
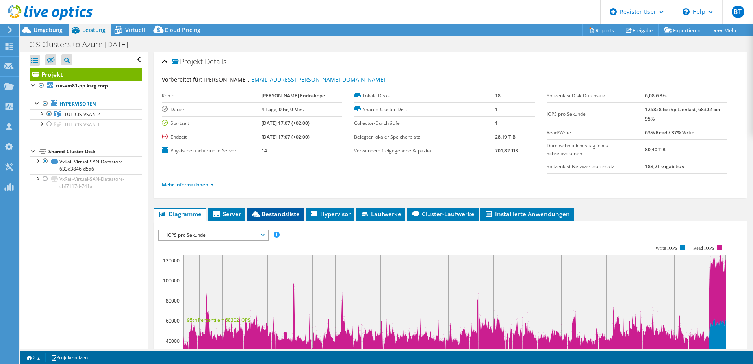
click at [289, 215] on span "Bestandsliste" at bounding box center [275, 214] width 49 height 8
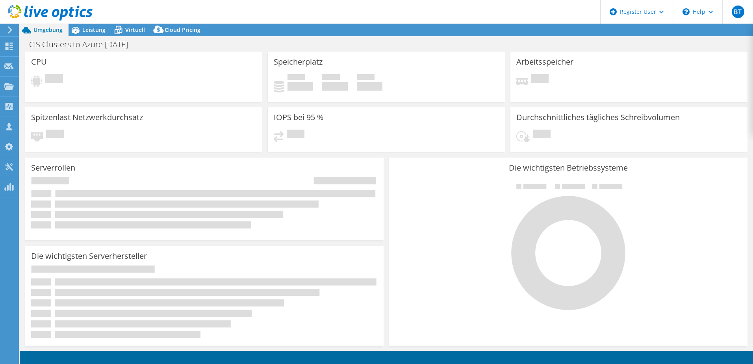
select select "EUFrankfurt"
select select "USD"
